Goal: Task Accomplishment & Management: Complete application form

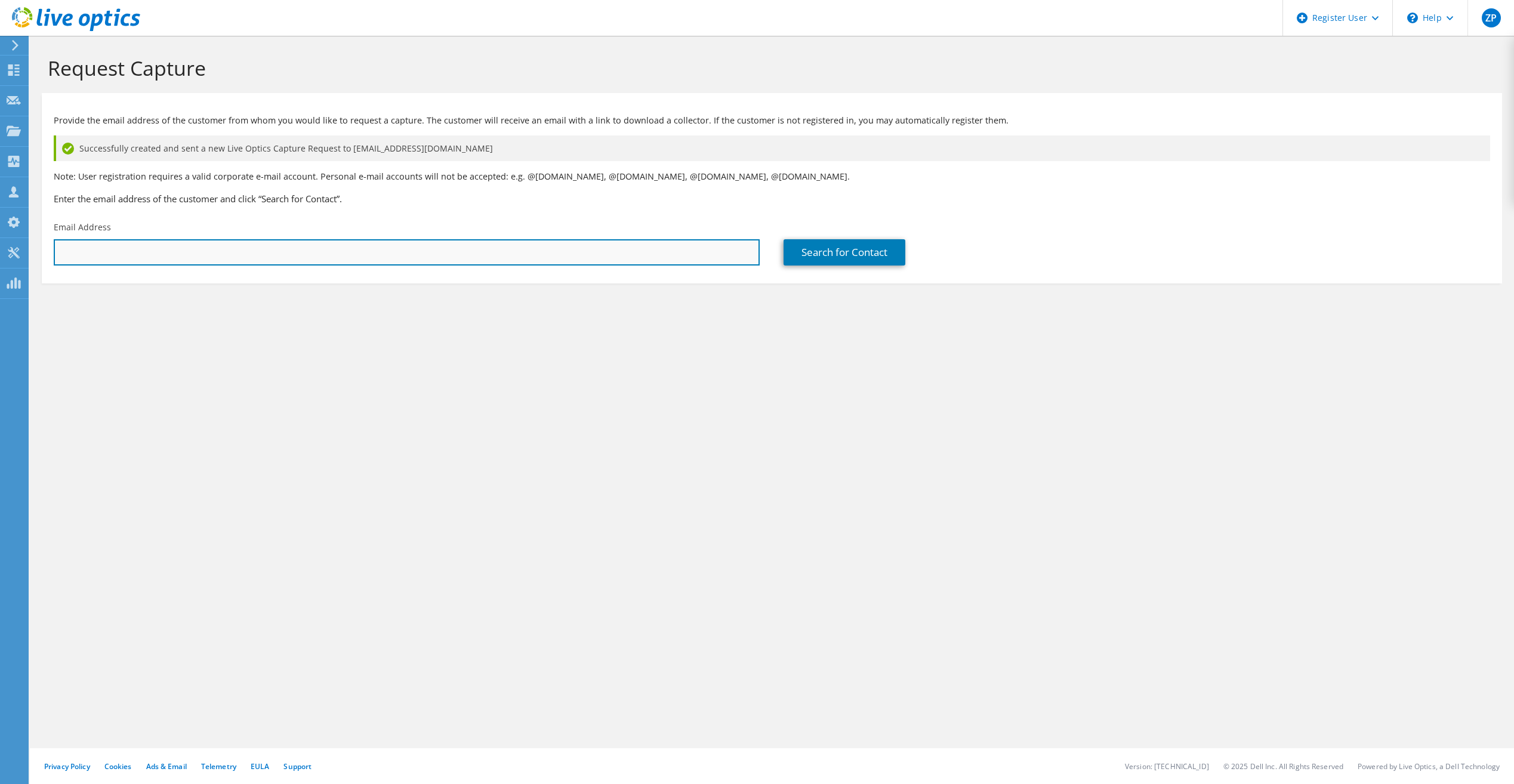
click at [241, 252] on input "text" at bounding box center [407, 252] width 706 height 26
paste input "[EMAIL_ADDRESS][DOMAIN_NAME]"
type input "[EMAIL_ADDRESS][DOMAIN_NAME]"
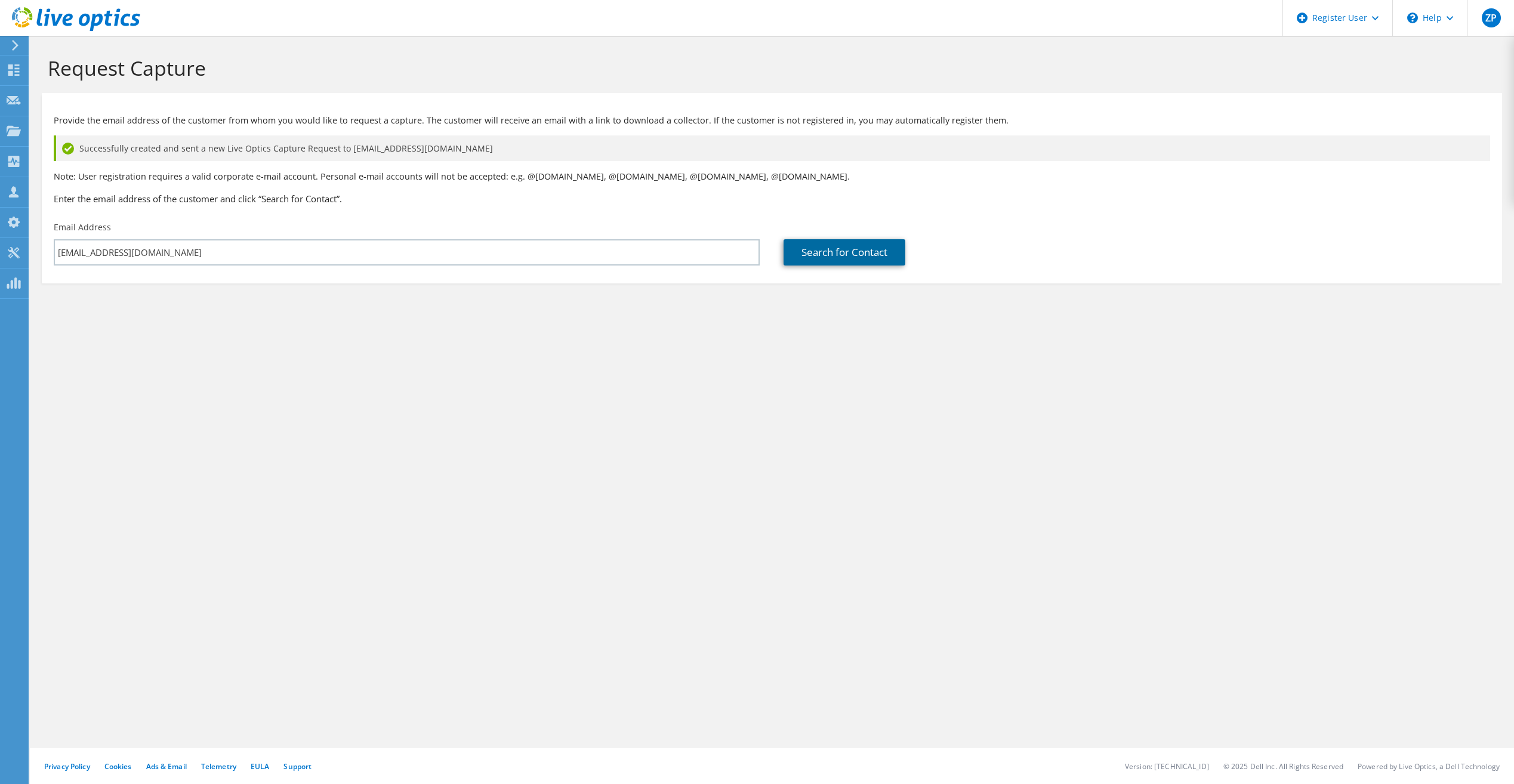
click at [817, 257] on link "Search for Contact" at bounding box center [844, 252] width 122 height 26
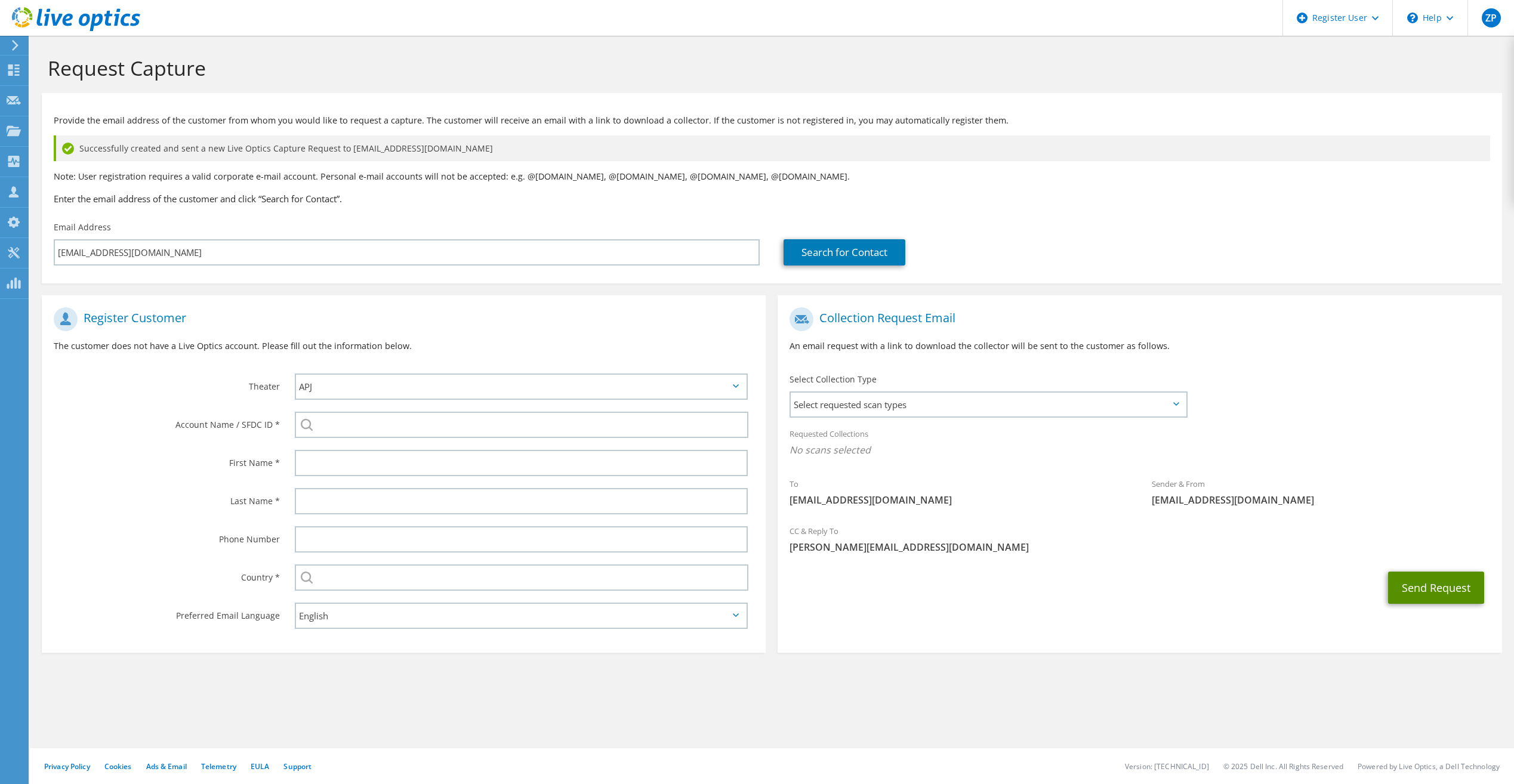
click at [1424, 586] on button "Send Request" at bounding box center [1436, 588] width 96 height 32
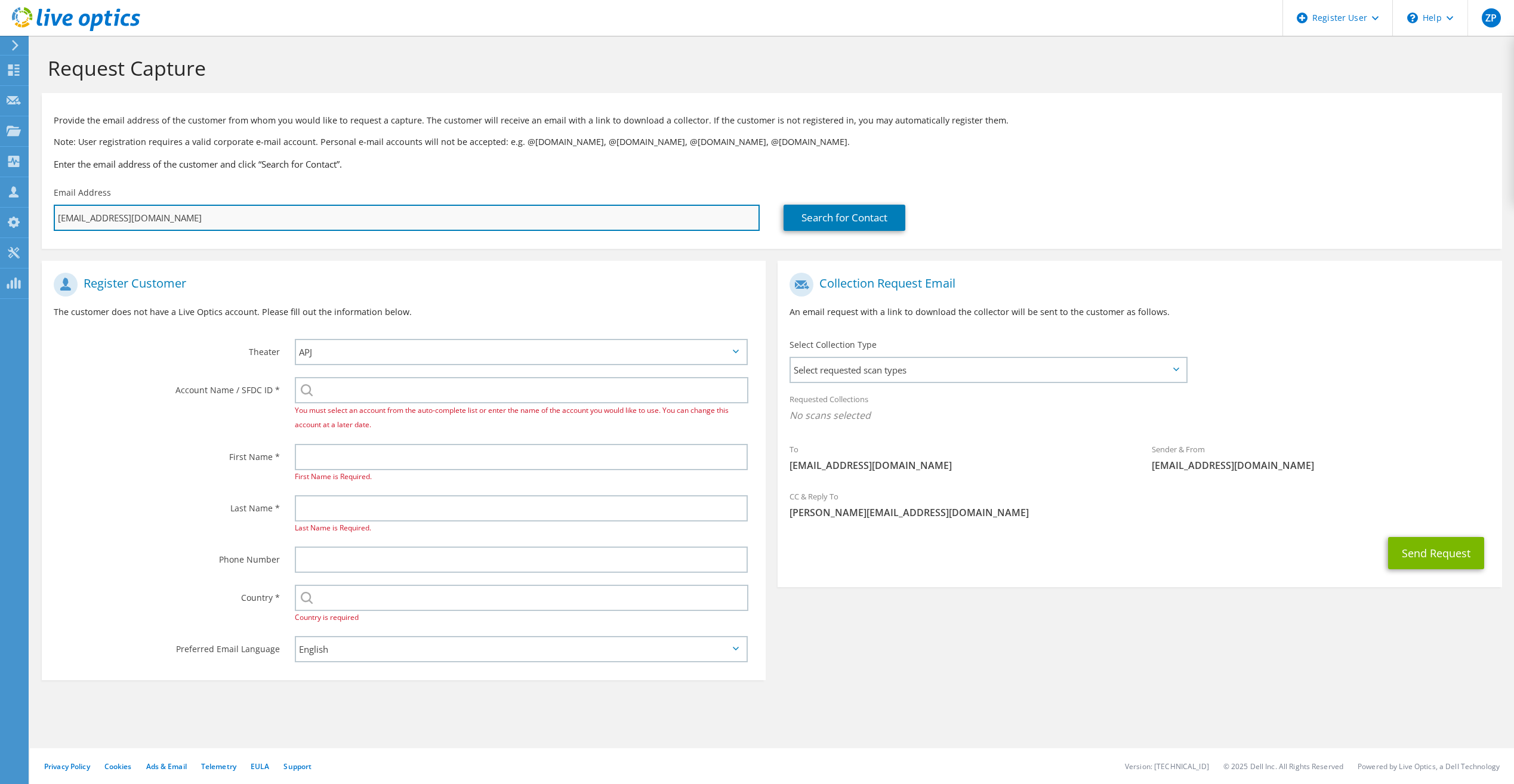
click at [270, 216] on input "[EMAIL_ADDRESS][DOMAIN_NAME]" at bounding box center [407, 218] width 706 height 26
paste input "[EMAIL_ADDRESS][DOMAIN_NAME]"
type input "[EMAIL_ADDRESS][DOMAIN_NAME]"
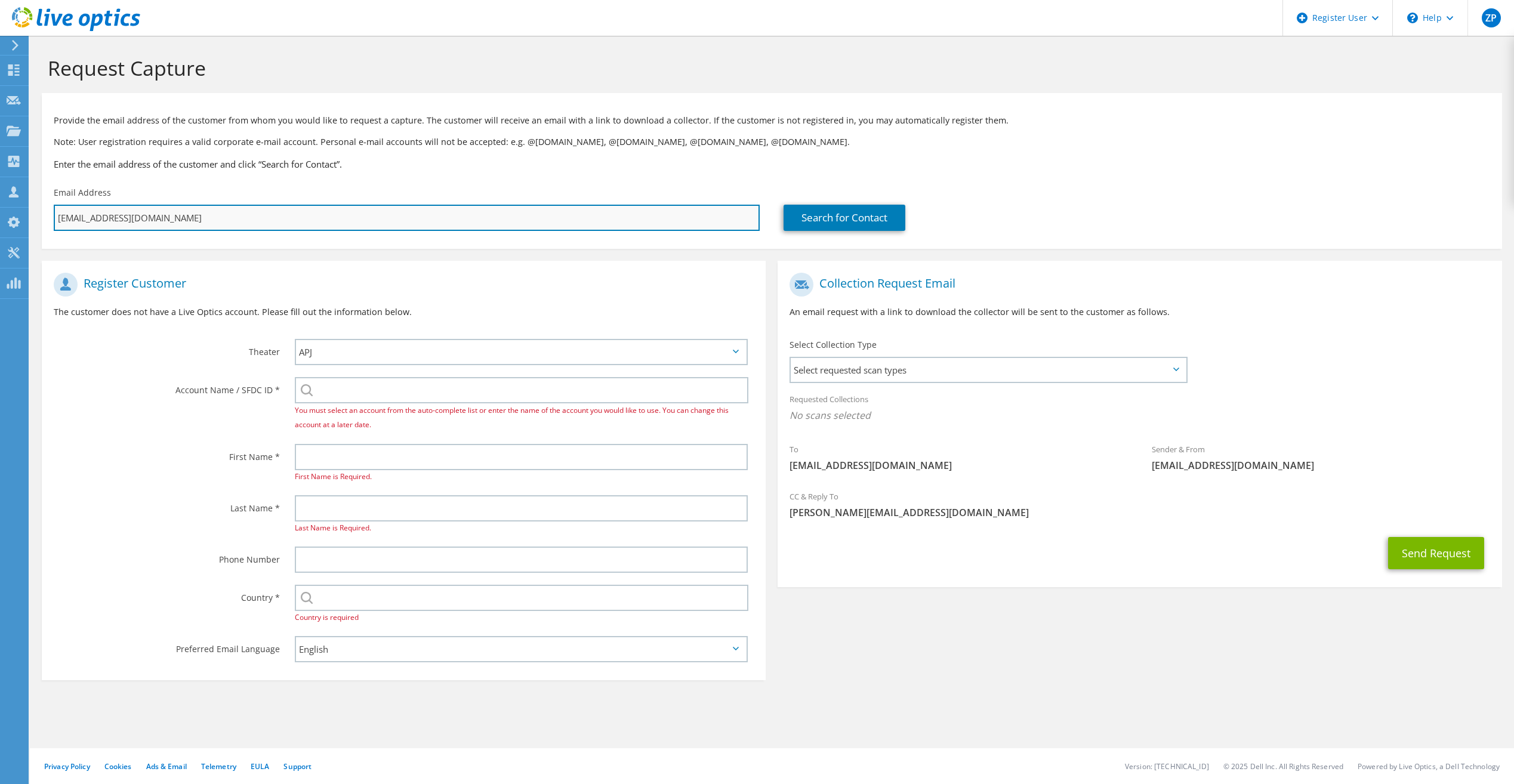
type input "Select"
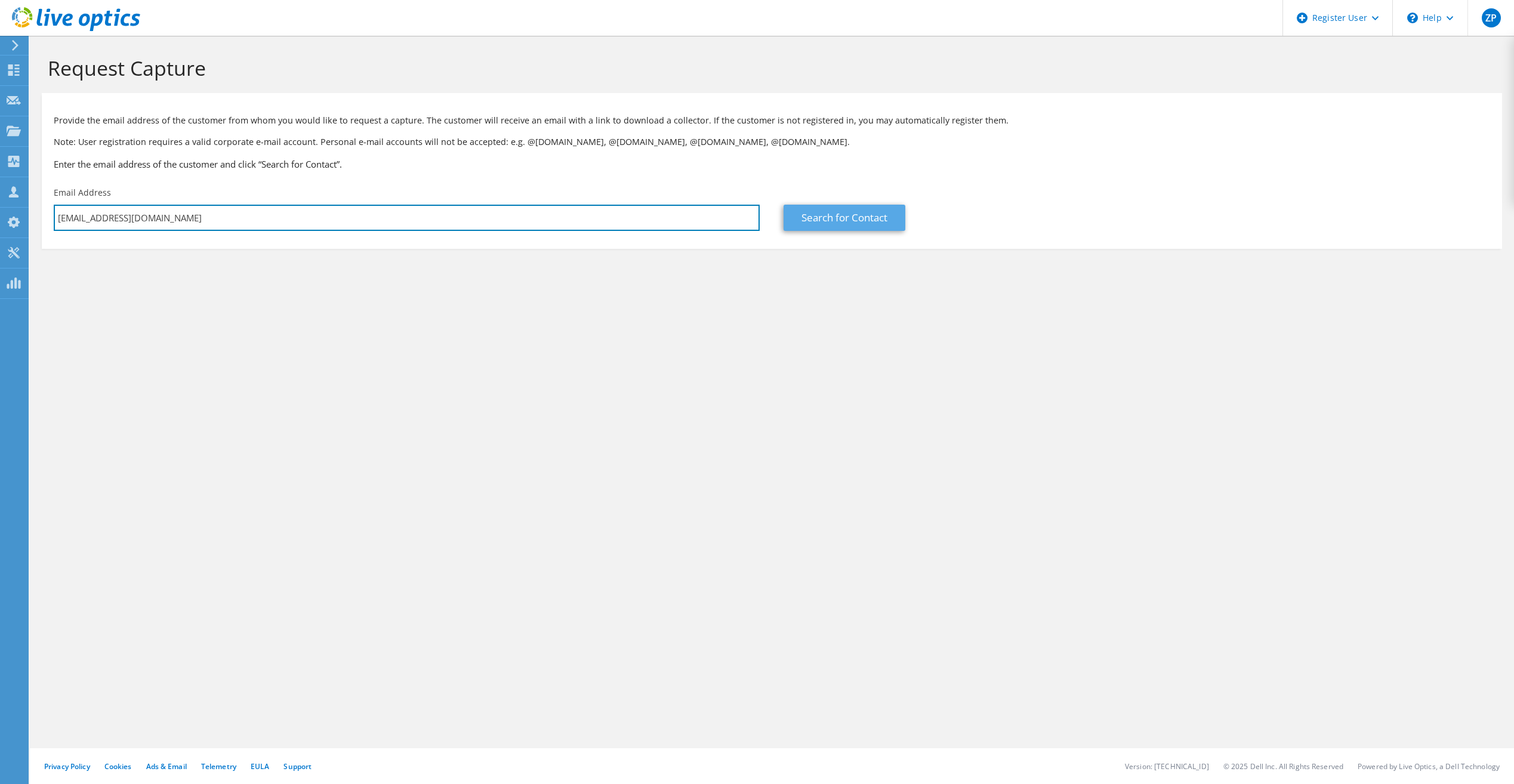
type input "[EMAIL_ADDRESS][DOMAIN_NAME]"
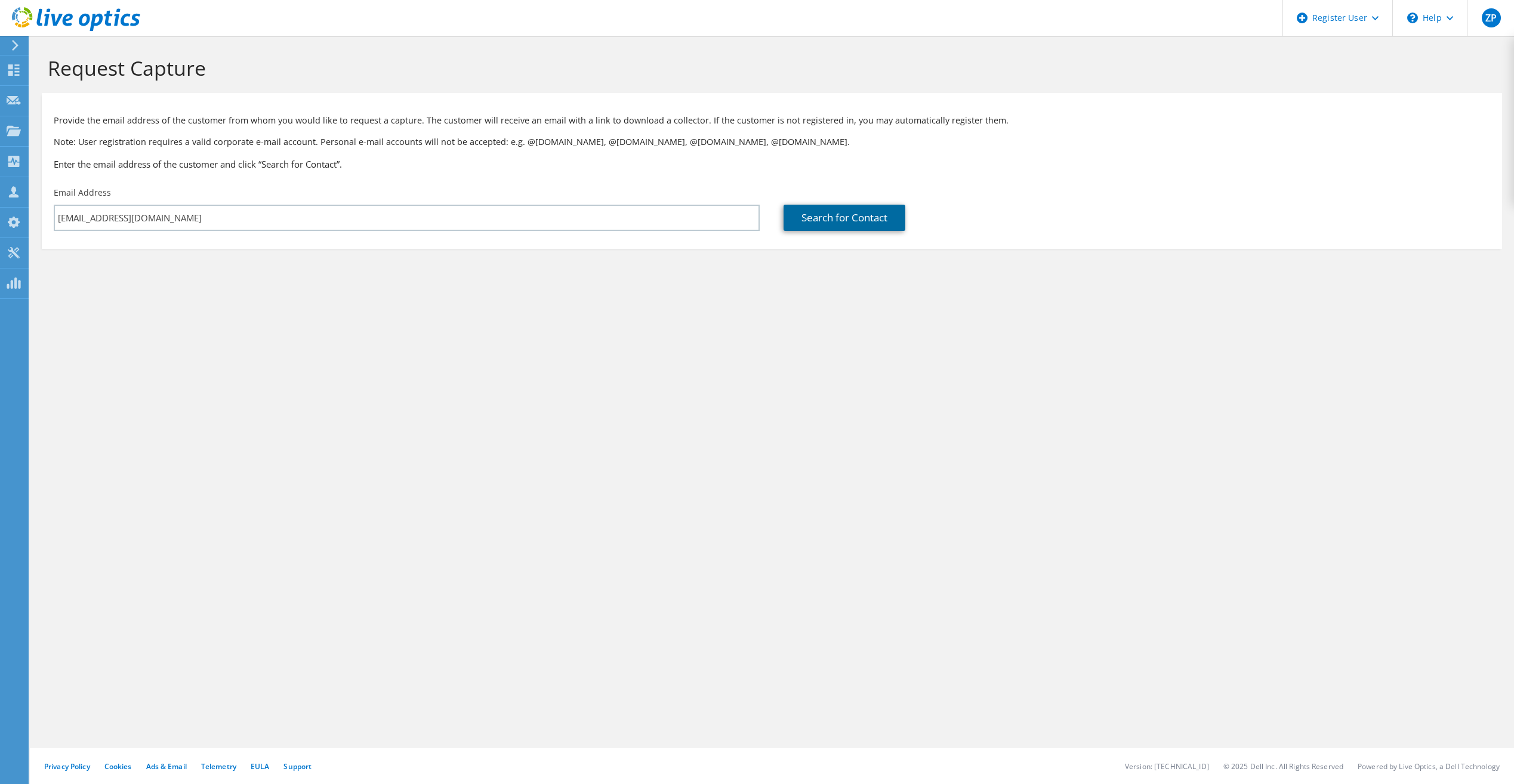
click at [840, 230] on link "Search for Contact" at bounding box center [844, 218] width 122 height 26
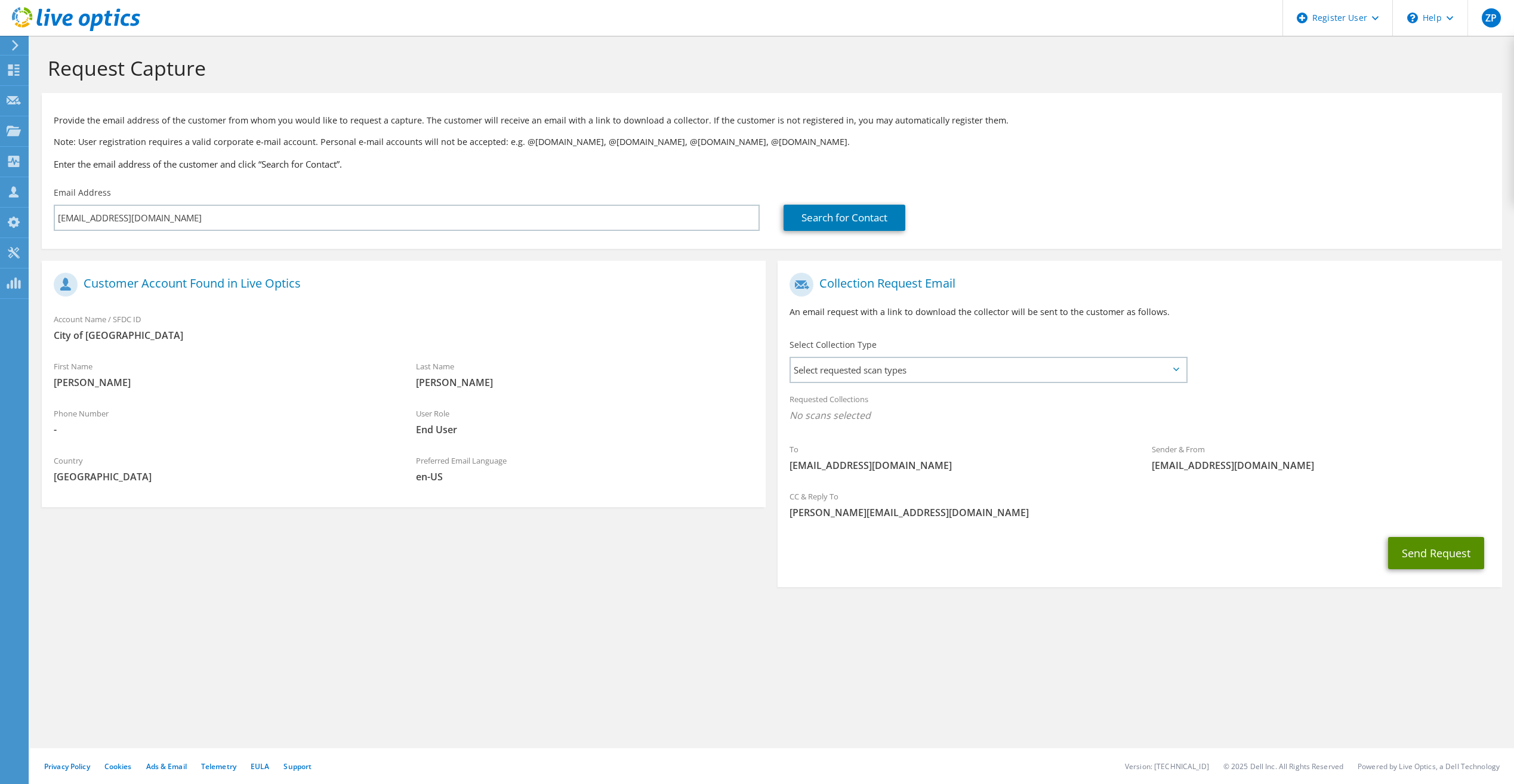
click at [1417, 544] on button "Send Request" at bounding box center [1436, 553] width 96 height 32
